Goal: Complete application form: Complete application form

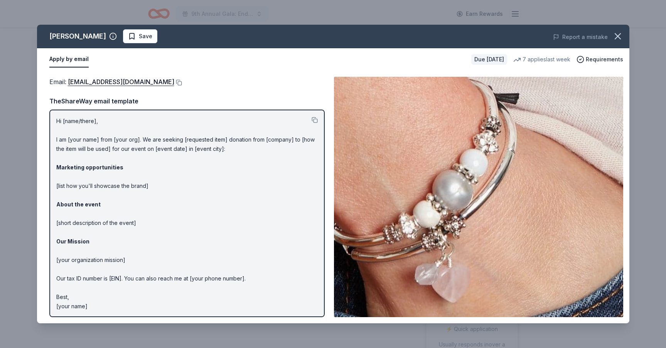
scroll to position [1, 0]
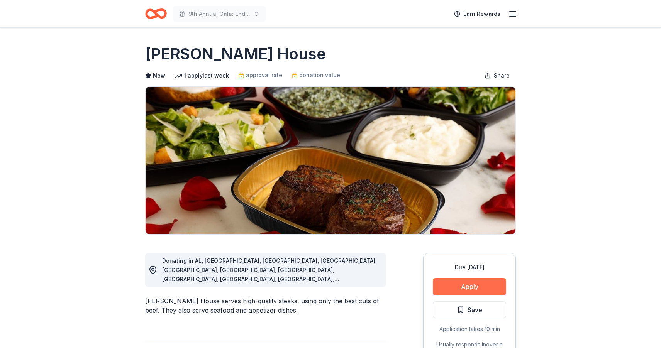
click at [466, 284] on button "Apply" at bounding box center [469, 286] width 73 height 17
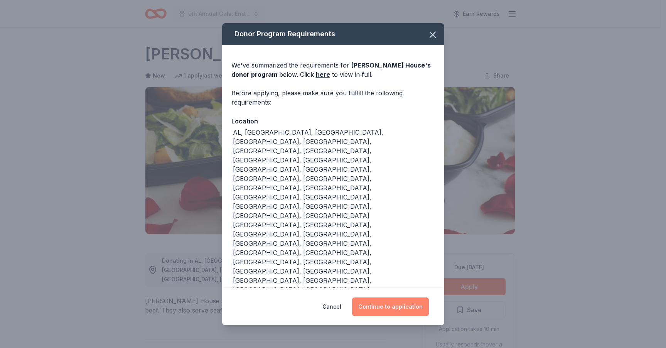
click at [395, 297] on button "Continue to application" at bounding box center [390, 306] width 77 height 19
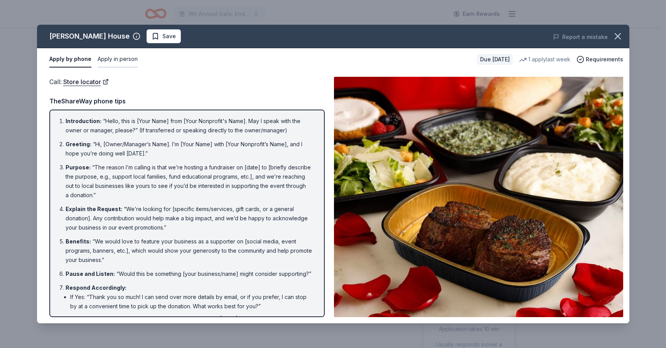
click at [118, 60] on button "Apply in person" at bounding box center [118, 59] width 40 height 16
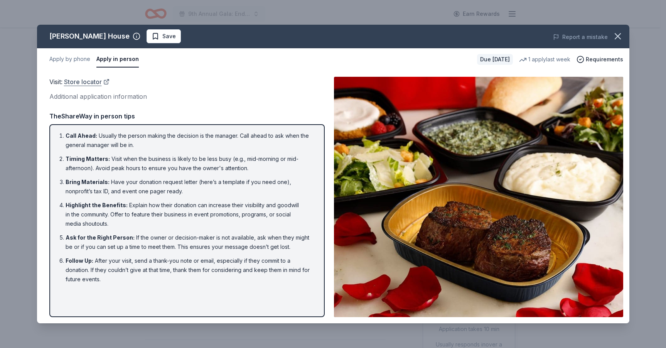
click at [90, 83] on link "Store locator" at bounding box center [87, 82] width 46 height 10
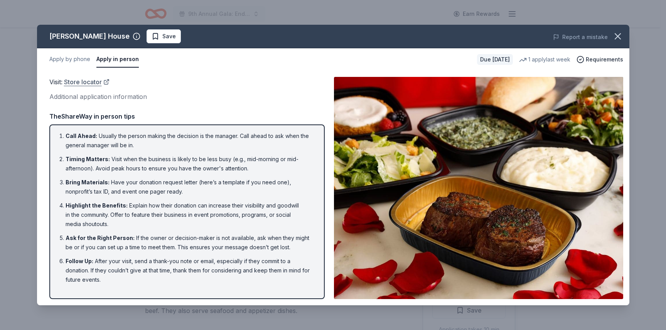
click at [89, 82] on link "Store locator" at bounding box center [87, 82] width 46 height 10
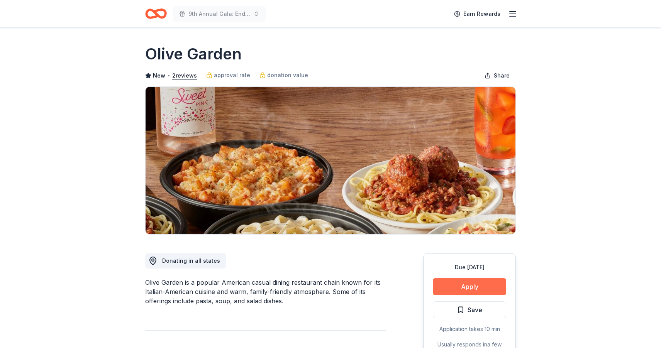
click at [454, 289] on button "Apply" at bounding box center [469, 286] width 73 height 17
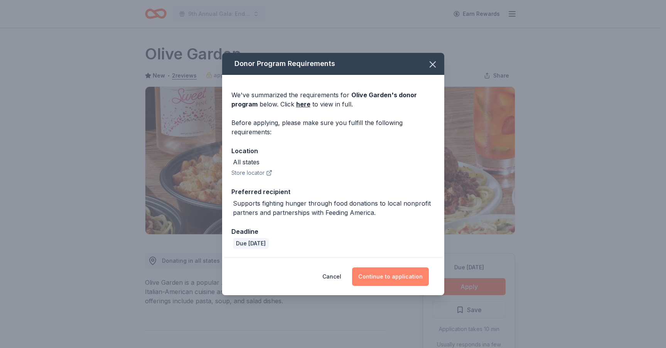
click at [378, 274] on button "Continue to application" at bounding box center [390, 276] width 77 height 19
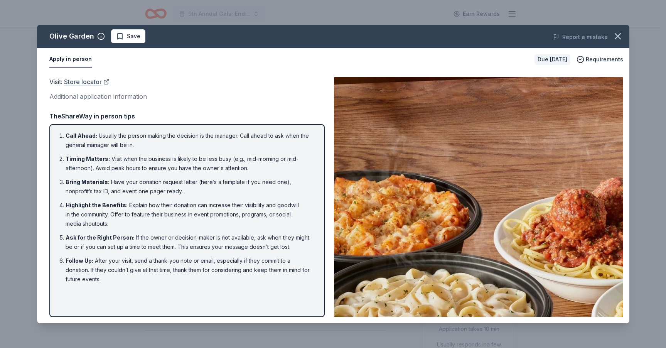
click at [96, 83] on link "Store locator" at bounding box center [87, 82] width 46 height 10
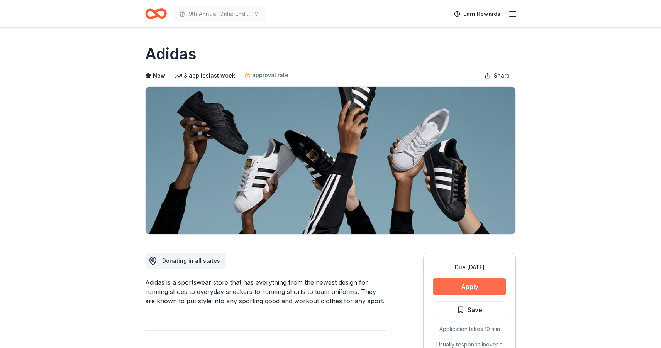
click at [474, 289] on button "Apply" at bounding box center [469, 286] width 73 height 17
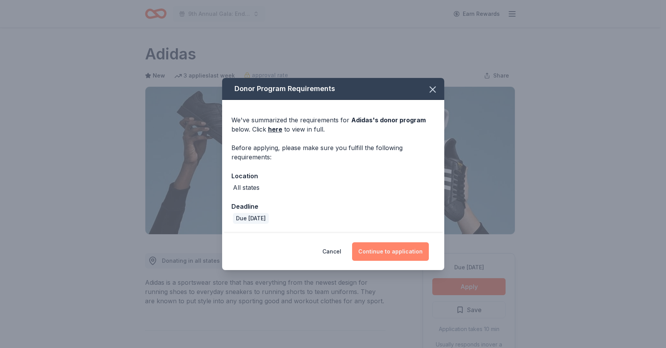
click at [394, 247] on button "Continue to application" at bounding box center [390, 251] width 77 height 19
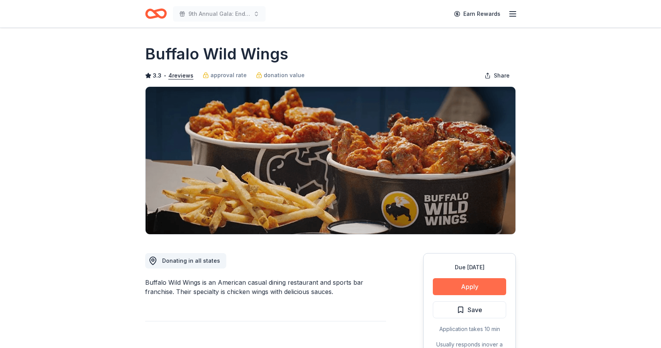
click at [473, 287] on button "Apply" at bounding box center [469, 286] width 73 height 17
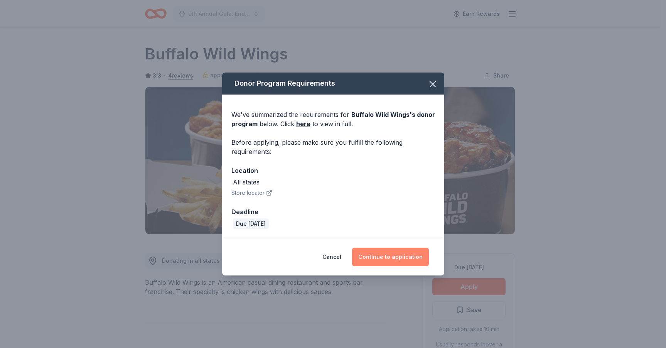
click at [387, 260] on button "Continue to application" at bounding box center [390, 257] width 77 height 19
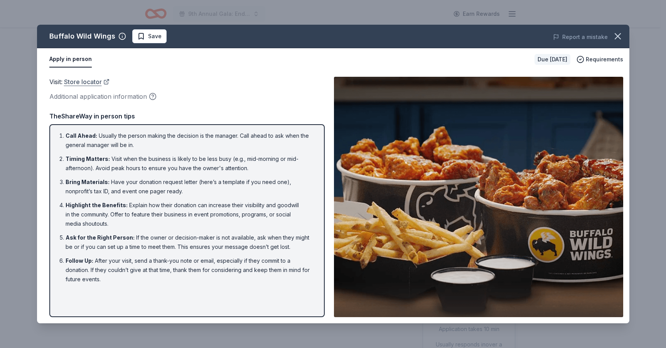
click at [95, 83] on link "Store locator" at bounding box center [87, 82] width 46 height 10
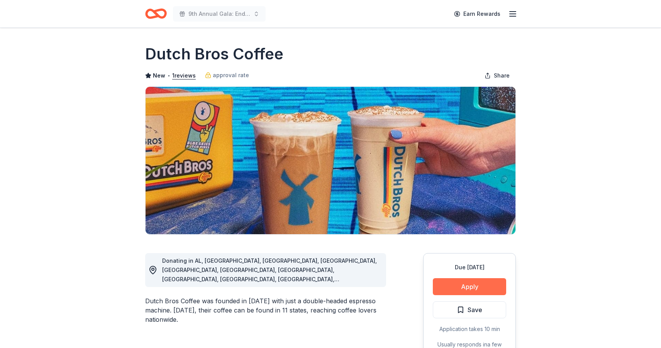
click at [460, 286] on button "Apply" at bounding box center [469, 286] width 73 height 17
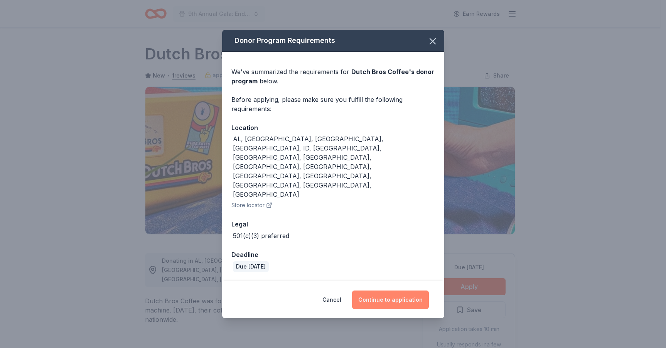
click at [391, 291] on button "Continue to application" at bounding box center [390, 300] width 77 height 19
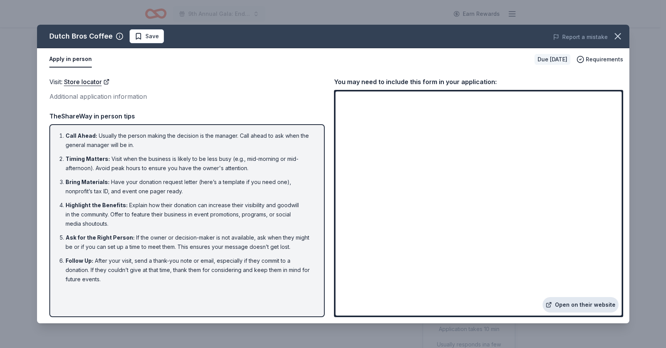
click at [568, 303] on link "Open on their website" at bounding box center [581, 304] width 76 height 15
click at [75, 83] on link "Store locator" at bounding box center [87, 82] width 46 height 10
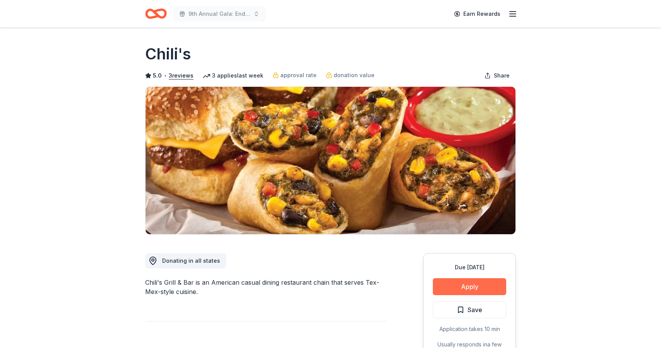
click at [481, 286] on button "Apply" at bounding box center [469, 286] width 73 height 17
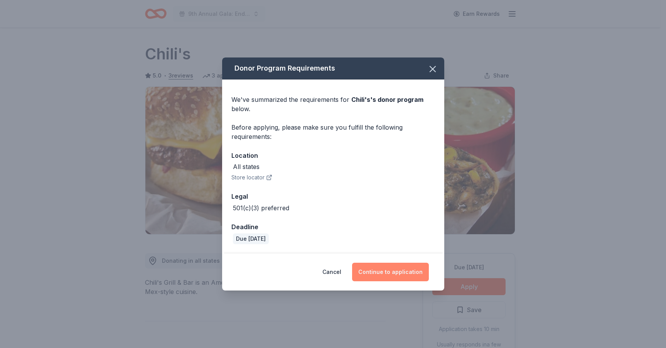
drag, startPoint x: 393, startPoint y: 268, endPoint x: 394, endPoint y: 274, distance: 6.2
click at [394, 268] on button "Continue to application" at bounding box center [390, 272] width 77 height 19
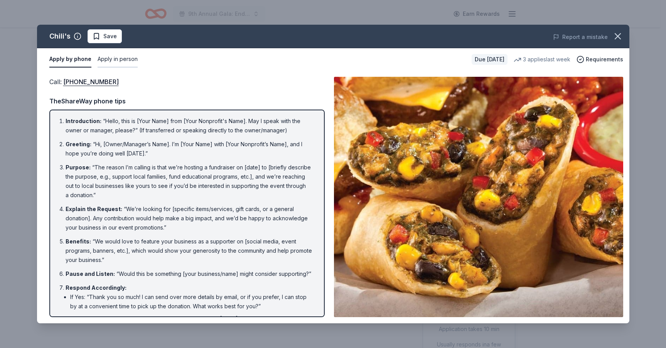
click at [120, 60] on button "Apply in person" at bounding box center [118, 59] width 40 height 16
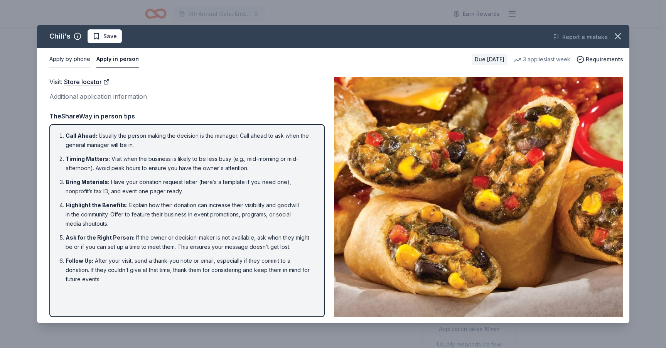
click at [71, 61] on button "Apply by phone" at bounding box center [69, 59] width 41 height 16
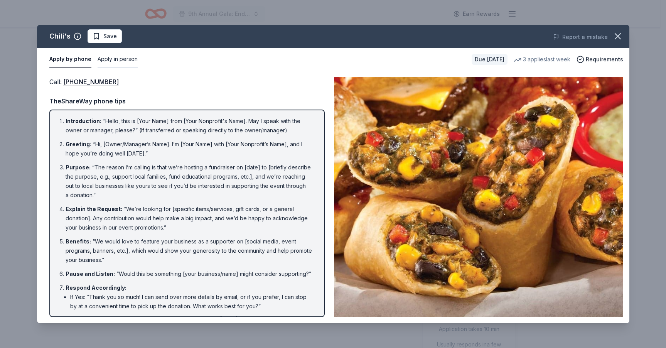
click at [111, 59] on button "Apply in person" at bounding box center [118, 59] width 40 height 16
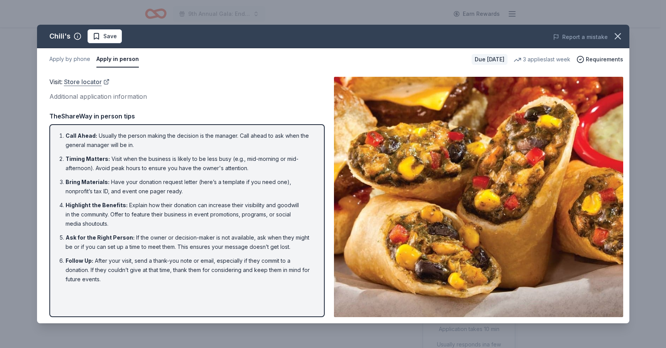
click at [84, 82] on link "Store locator" at bounding box center [87, 82] width 46 height 10
